Goal: Task Accomplishment & Management: Manage account settings

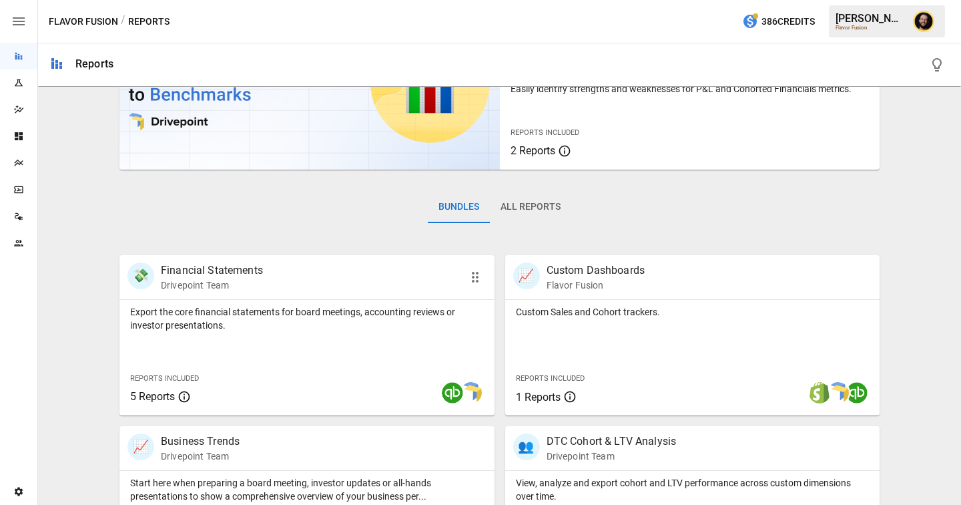
scroll to position [333, 0]
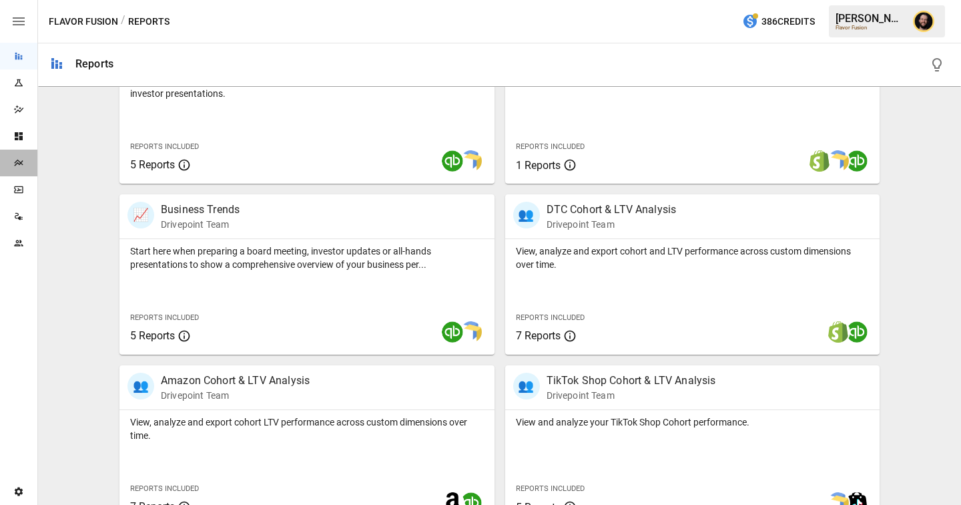
click at [19, 171] on div "Plans" at bounding box center [18, 163] width 37 height 27
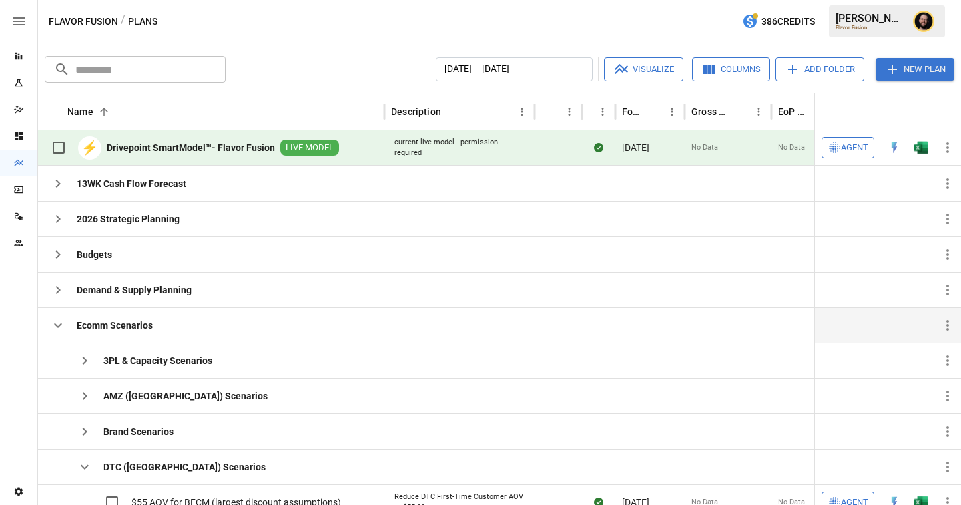
click at [58, 326] on icon "button" at bounding box center [58, 325] width 8 height 5
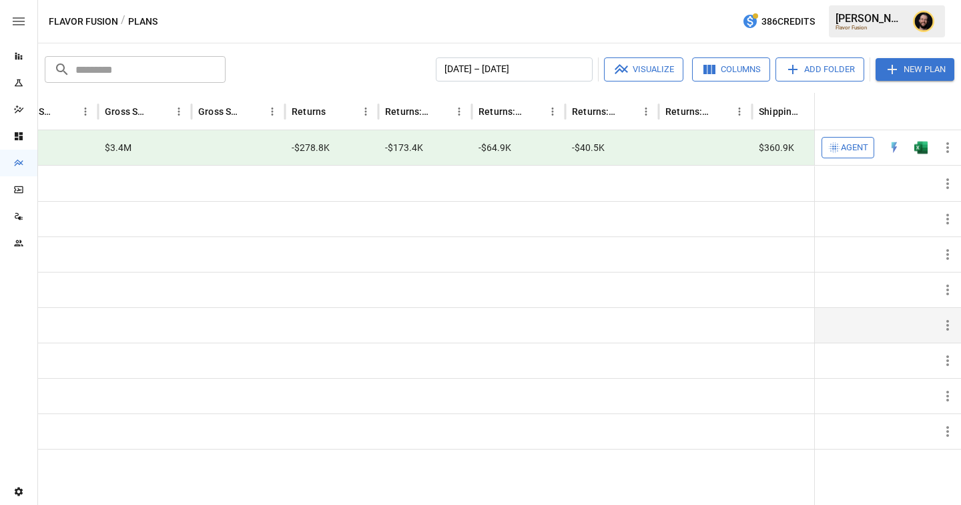
scroll to position [0, 1284]
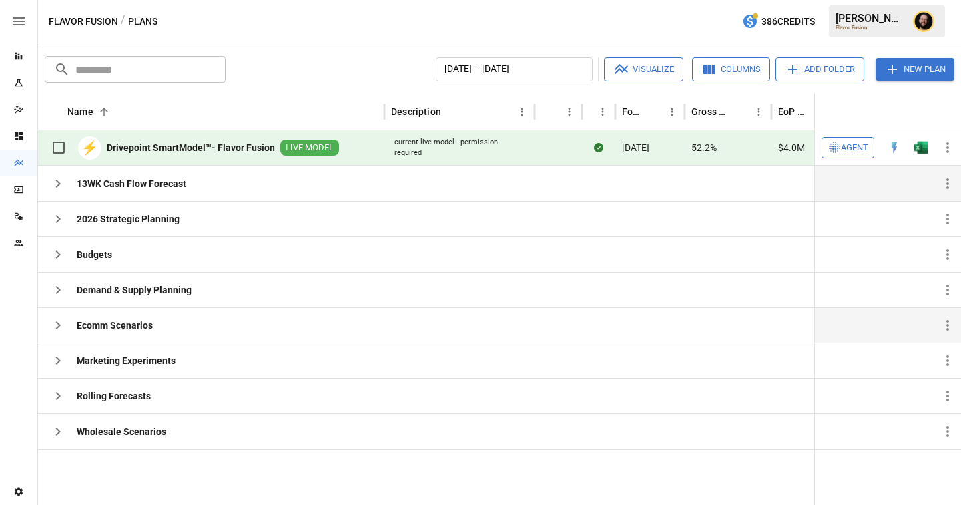
click at [57, 186] on icon "button" at bounding box center [58, 184] width 16 height 16
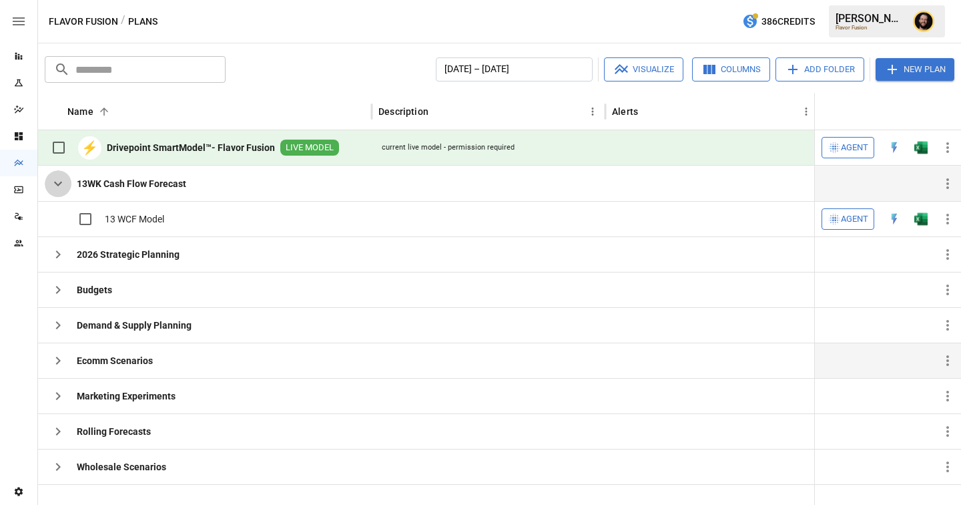
click at [60, 182] on icon "button" at bounding box center [58, 184] width 8 height 5
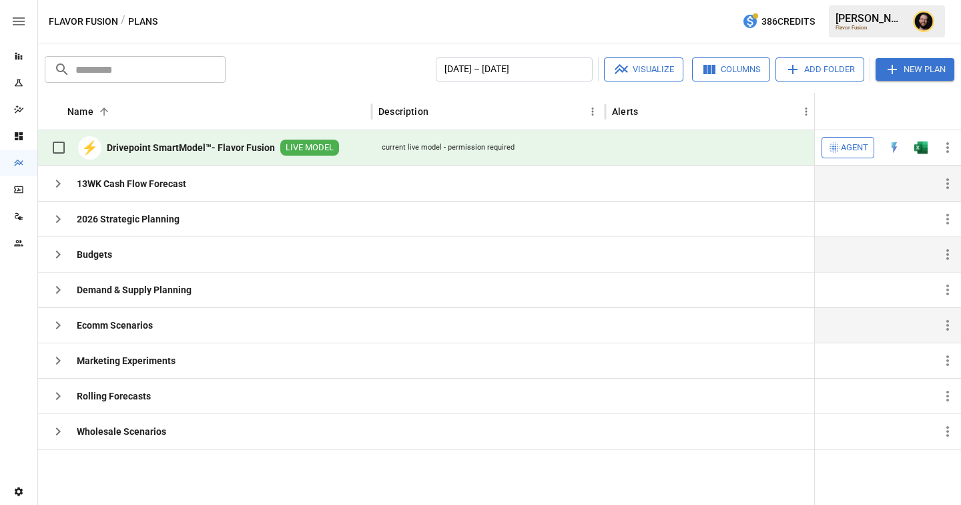
click at [58, 249] on icon "button" at bounding box center [58, 254] width 16 height 16
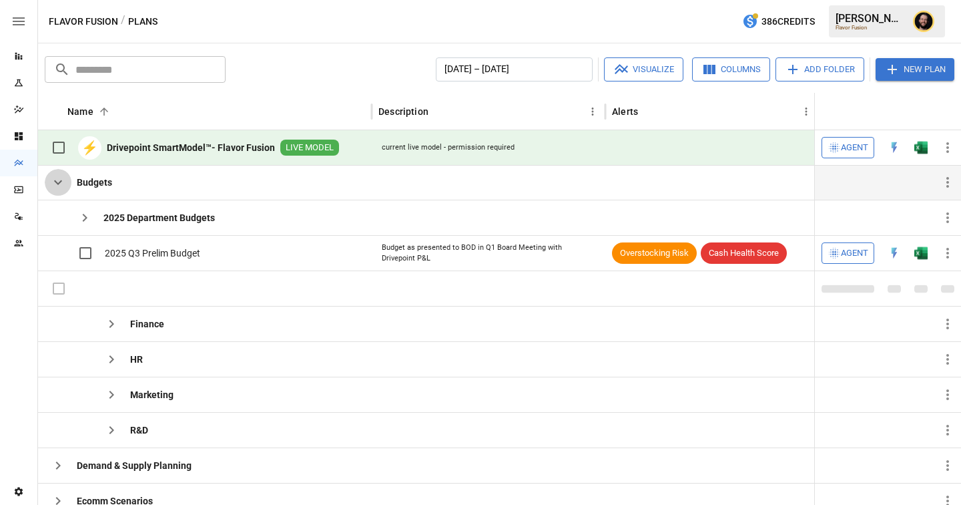
click at [61, 184] on icon "button" at bounding box center [58, 182] width 16 height 16
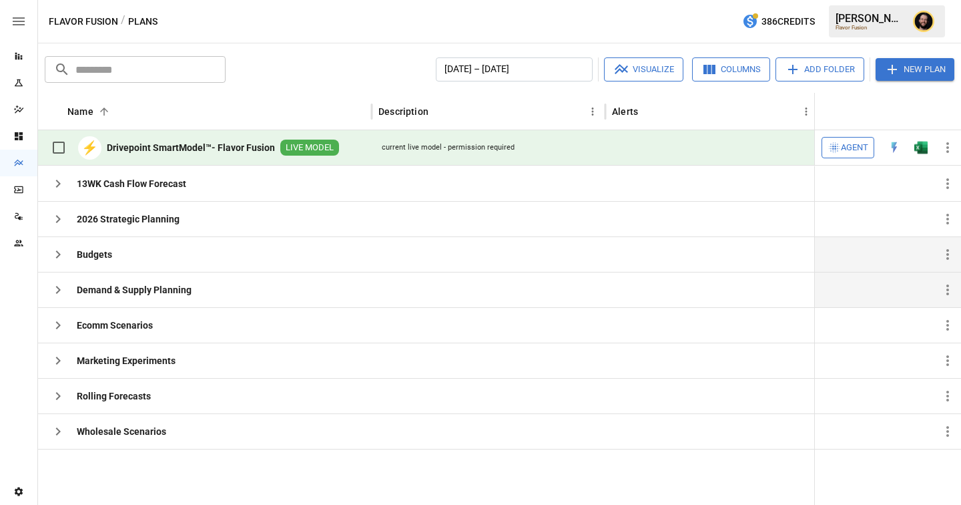
click at [56, 288] on icon "button" at bounding box center [58, 290] width 16 height 16
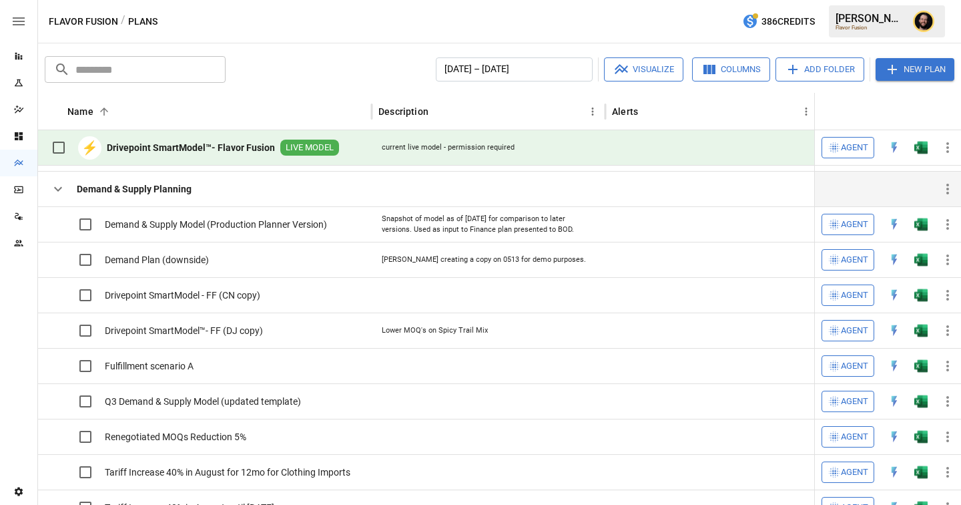
click at [55, 193] on icon "button" at bounding box center [58, 189] width 16 height 16
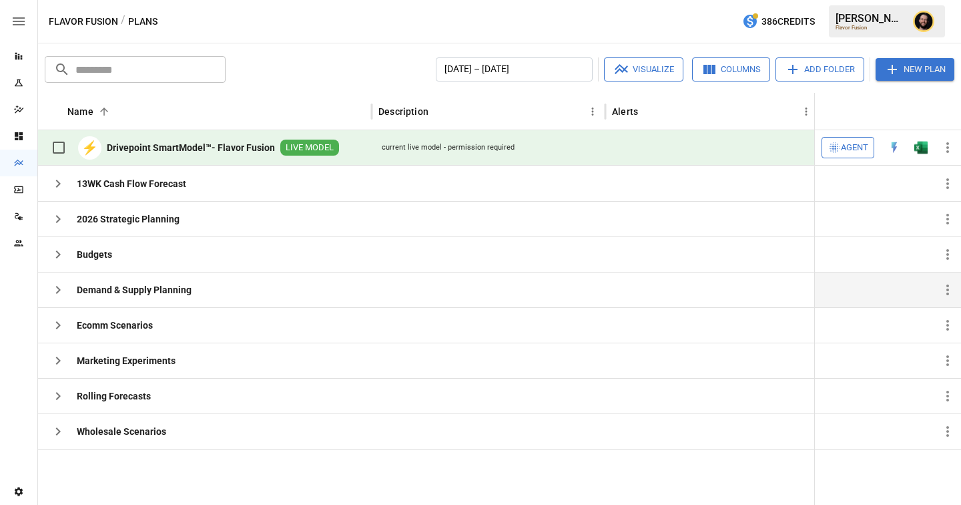
click at [61, 294] on icon "button" at bounding box center [58, 290] width 16 height 16
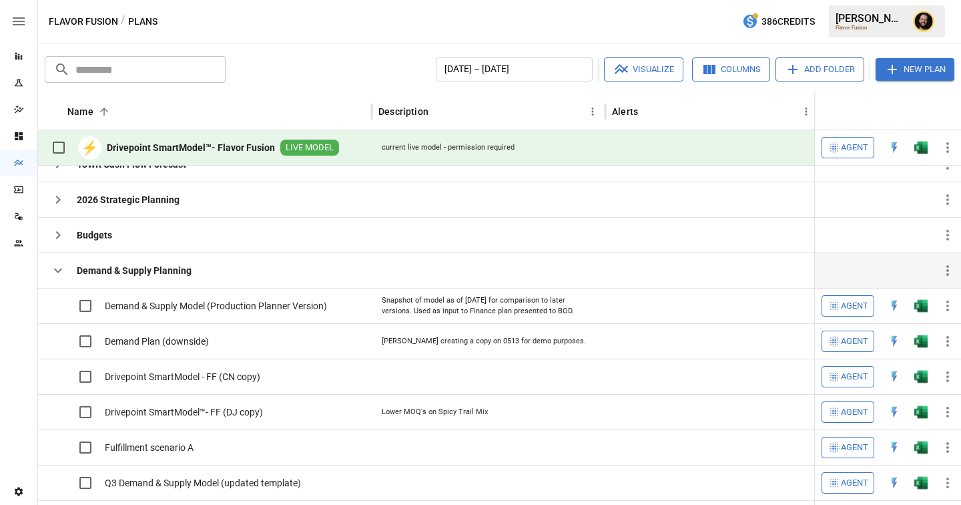
click at [61, 272] on icon "button" at bounding box center [58, 270] width 16 height 16
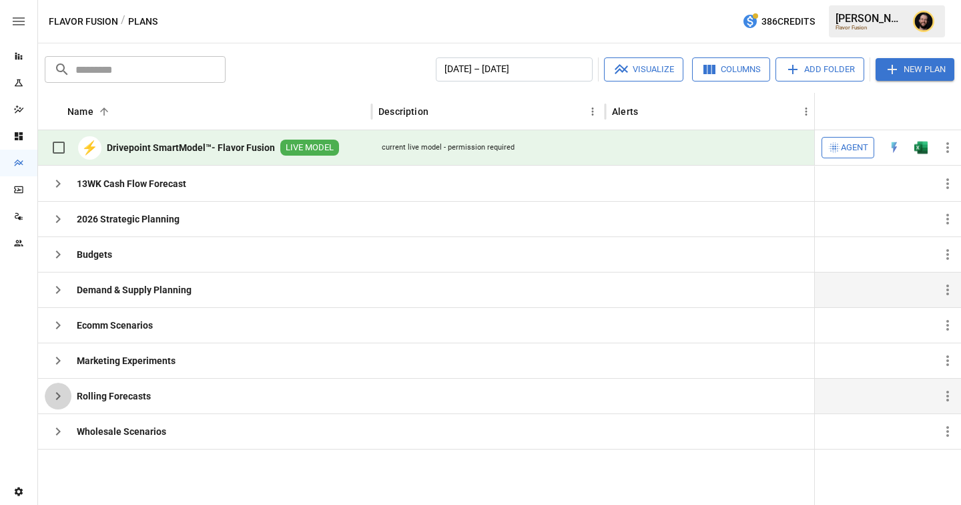
click at [61, 397] on icon "button" at bounding box center [58, 396] width 16 height 16
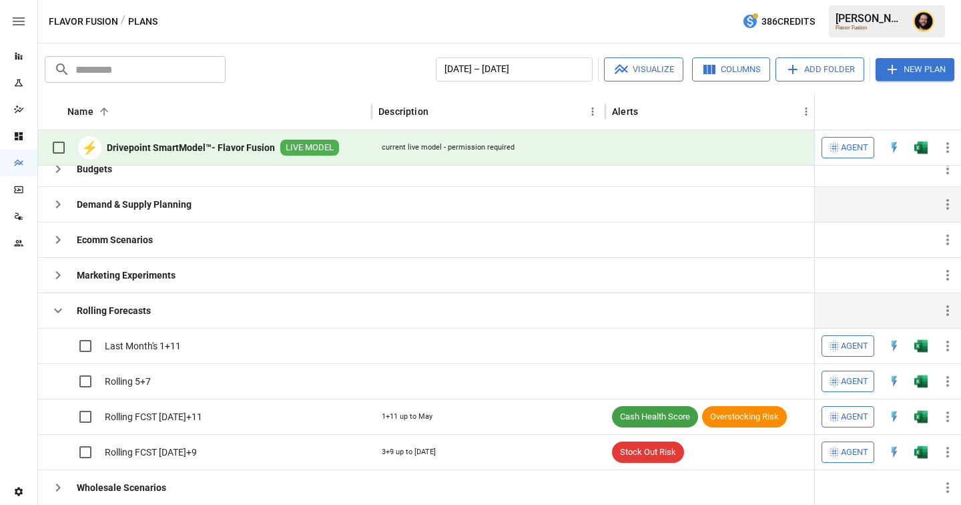
click at [53, 311] on icon "button" at bounding box center [58, 310] width 16 height 16
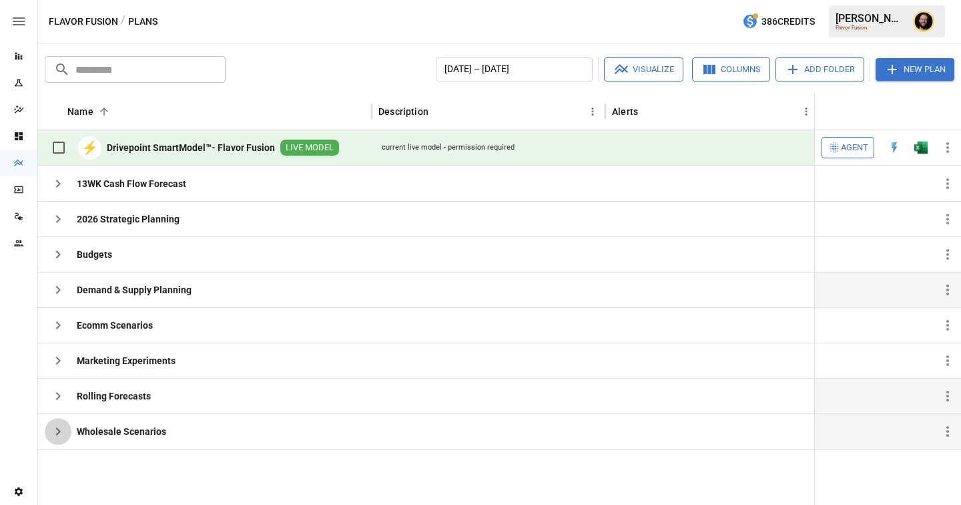
click at [55, 431] on icon "button" at bounding box center [58, 431] width 16 height 16
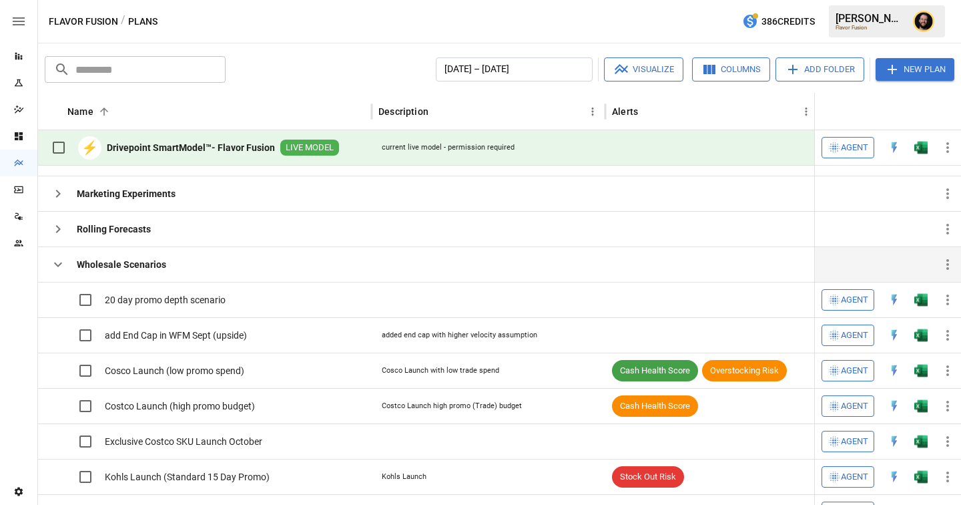
click at [59, 264] on icon "button" at bounding box center [58, 264] width 8 height 5
